Goal: Task Accomplishment & Management: Use online tool/utility

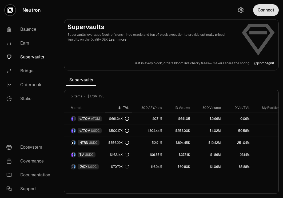
click at [266, 7] on button "Connect" at bounding box center [266, 10] width 26 height 12
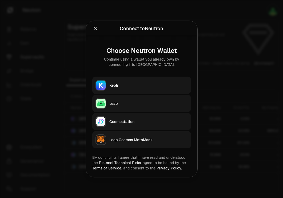
click at [138, 82] on button "Keplr" at bounding box center [141, 85] width 99 height 17
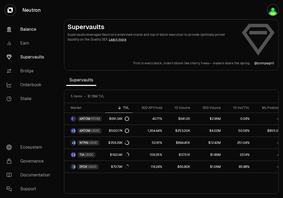
click at [34, 27] on link "Balance" at bounding box center [29, 29] width 55 height 14
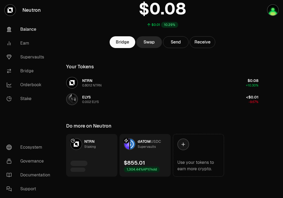
scroll to position [42, 0]
click at [35, 57] on link "Supervaults" at bounding box center [29, 57] width 55 height 14
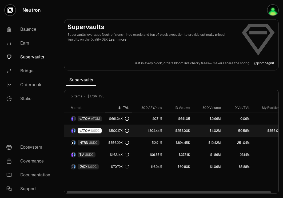
click at [104, 131] on link "dATOM USDC" at bounding box center [84, 131] width 41 height 12
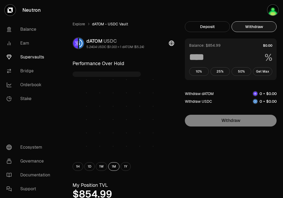
click at [264, 24] on button "Withdraw" at bounding box center [254, 26] width 45 height 11
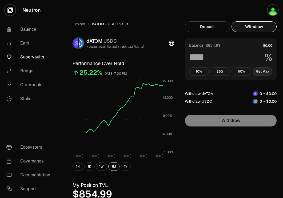
click at [265, 75] on button "Get Max" at bounding box center [263, 71] width 20 height 9
type input "***"
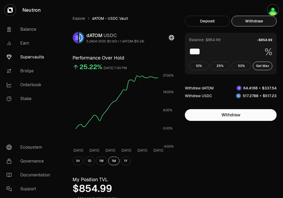
scroll to position [6, 0]
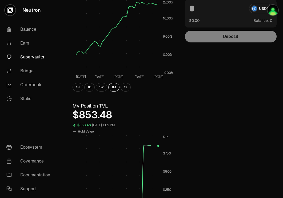
scroll to position [79, 0]
click at [28, 58] on link "Supervaults" at bounding box center [29, 57] width 55 height 14
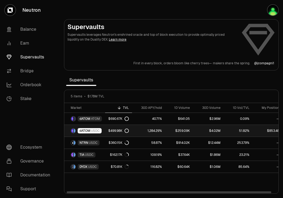
click at [102, 133] on link "dATOM USDC" at bounding box center [84, 131] width 41 height 12
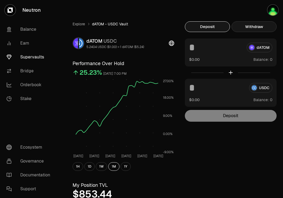
click at [248, 25] on button "Withdraw" at bounding box center [254, 26] width 45 height 11
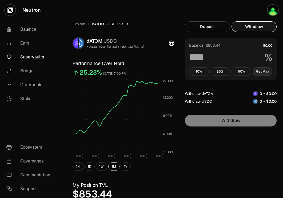
click at [264, 74] on button "Get Max" at bounding box center [263, 71] width 20 height 9
type input "***"
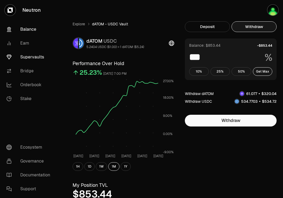
click at [27, 26] on link "Balance" at bounding box center [29, 29] width 55 height 14
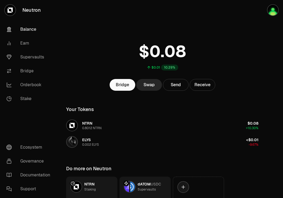
scroll to position [43, 0]
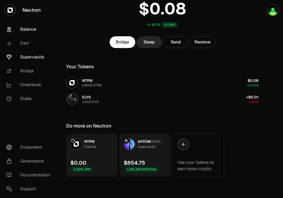
click at [32, 59] on link "Supervaults" at bounding box center [29, 57] width 55 height 14
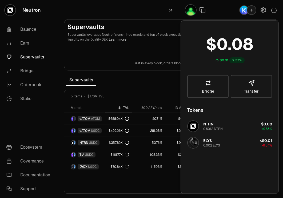
click at [165, 17] on section "Supervaults Supervaults leverages Neutron's enshrined oracle and top of block e…" at bounding box center [171, 99] width 223 height 198
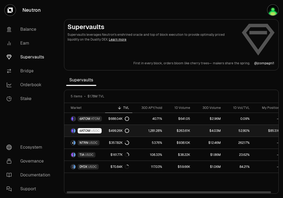
click at [80, 131] on span "dATOM" at bounding box center [84, 131] width 11 height 4
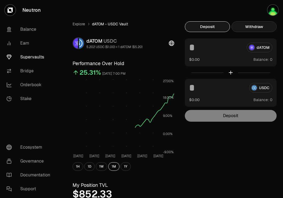
click at [265, 29] on button "Withdraw" at bounding box center [254, 26] width 45 height 11
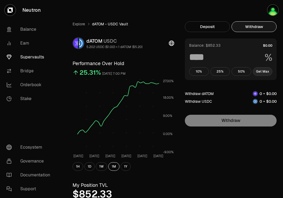
click at [262, 69] on button "Get Max" at bounding box center [263, 71] width 20 height 9
type input "***"
